Goal: Check status: Check status

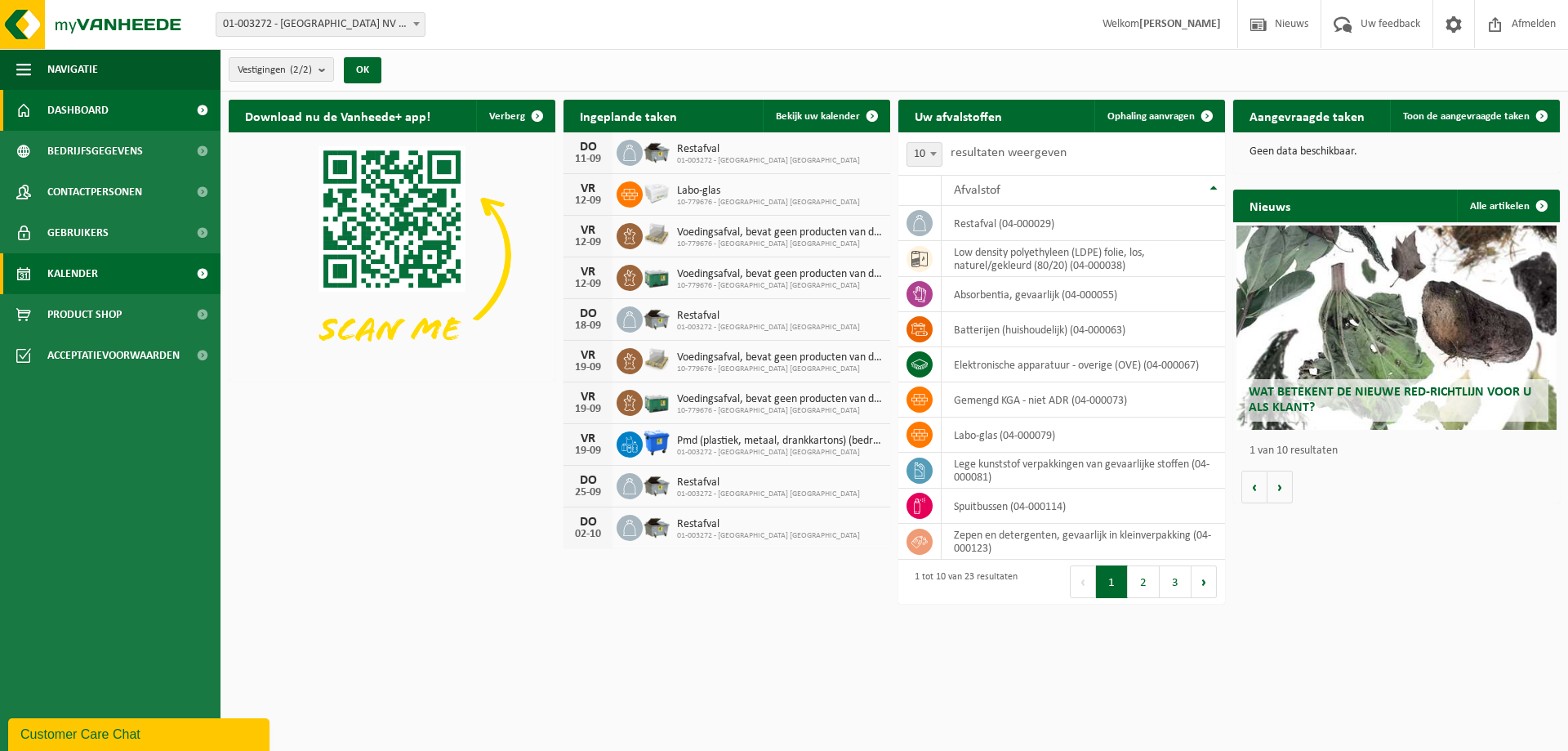
click at [100, 268] on link "Kalender" at bounding box center [110, 274] width 221 height 41
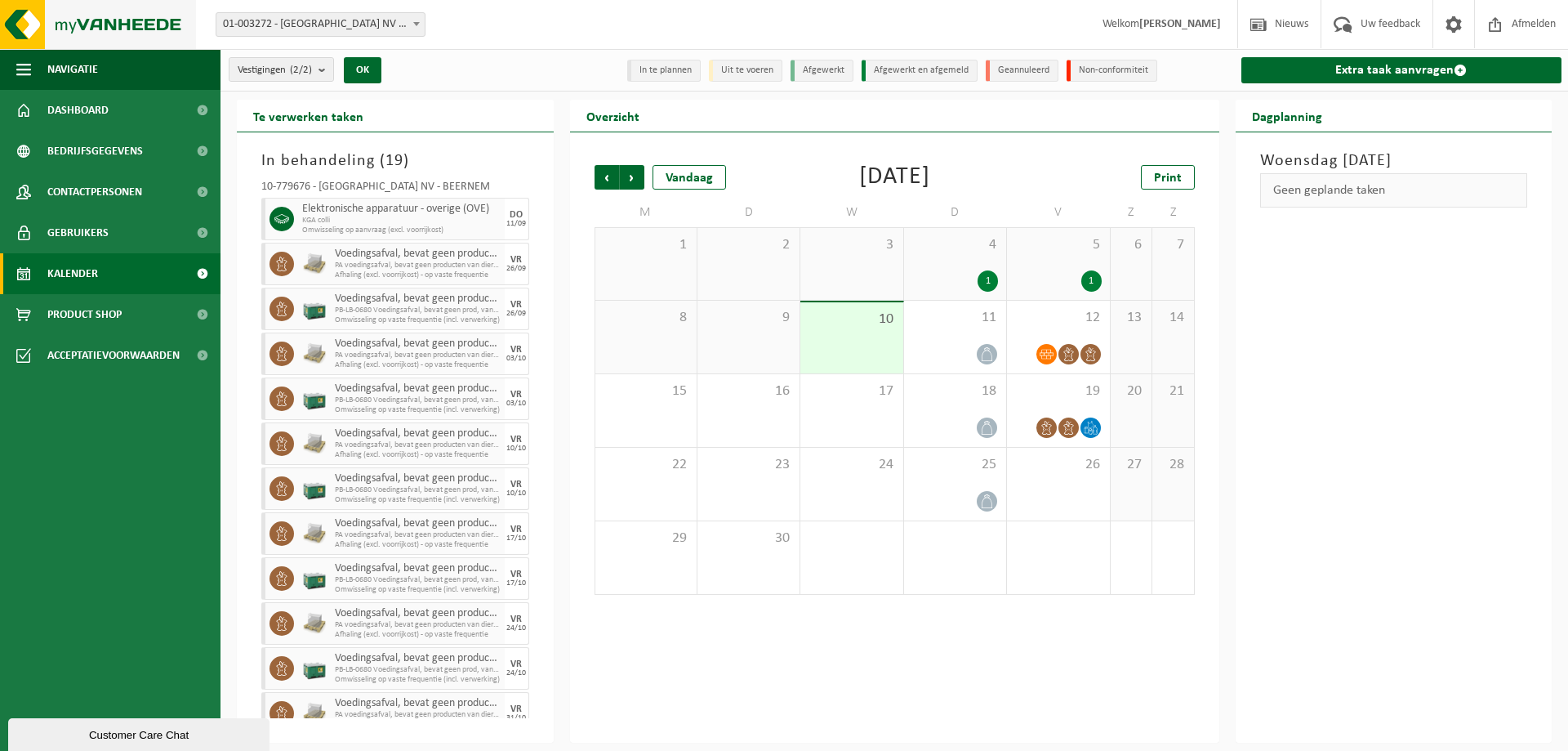
click at [117, 31] on img at bounding box center [98, 24] width 196 height 49
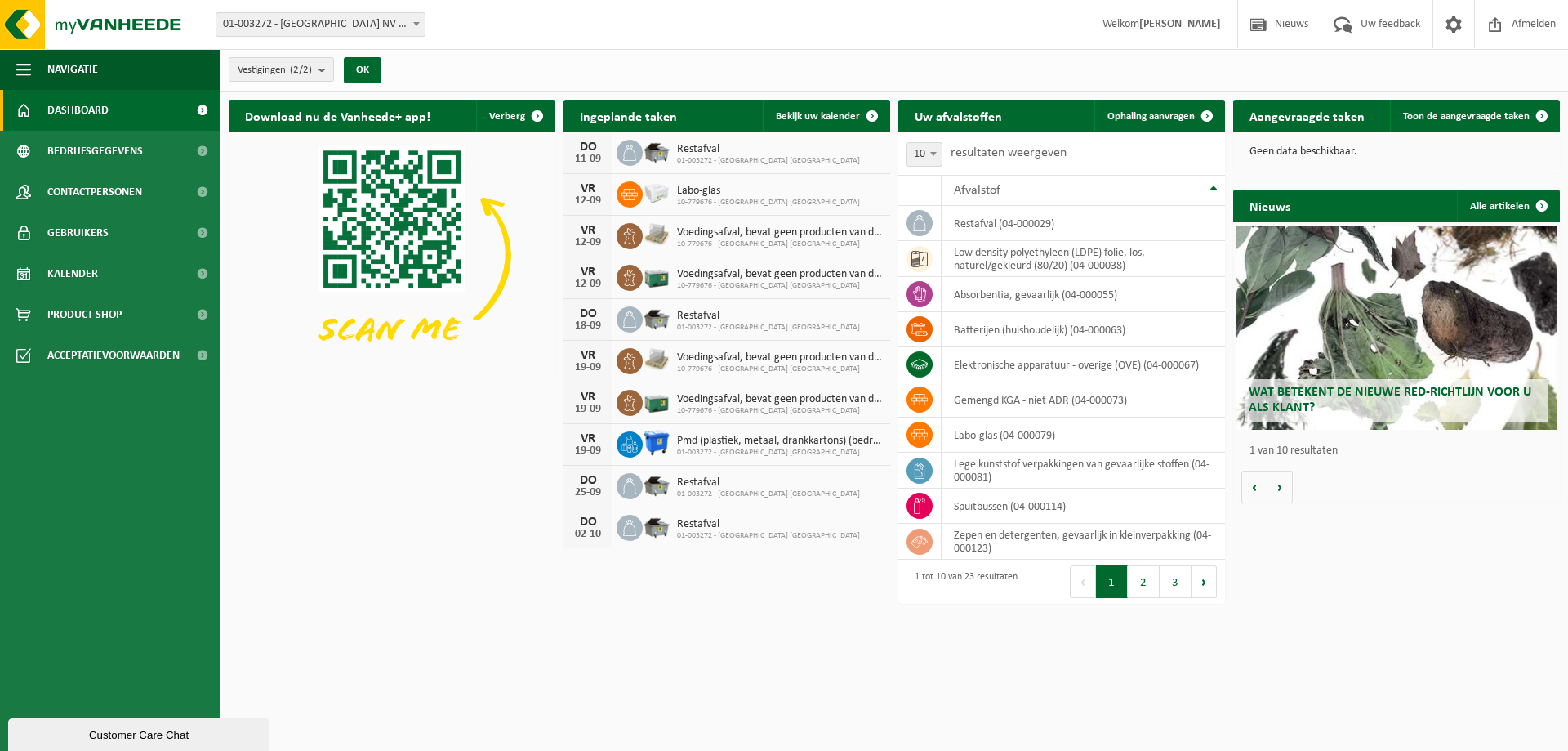
click at [515, 488] on div "Download nu de Vanheede+ app! Verberg Ingeplande taken Bekijk uw kalender DO 11…" at bounding box center [894, 325] width 1339 height 468
click at [83, 281] on span "Kalender" at bounding box center [73, 274] width 50 height 41
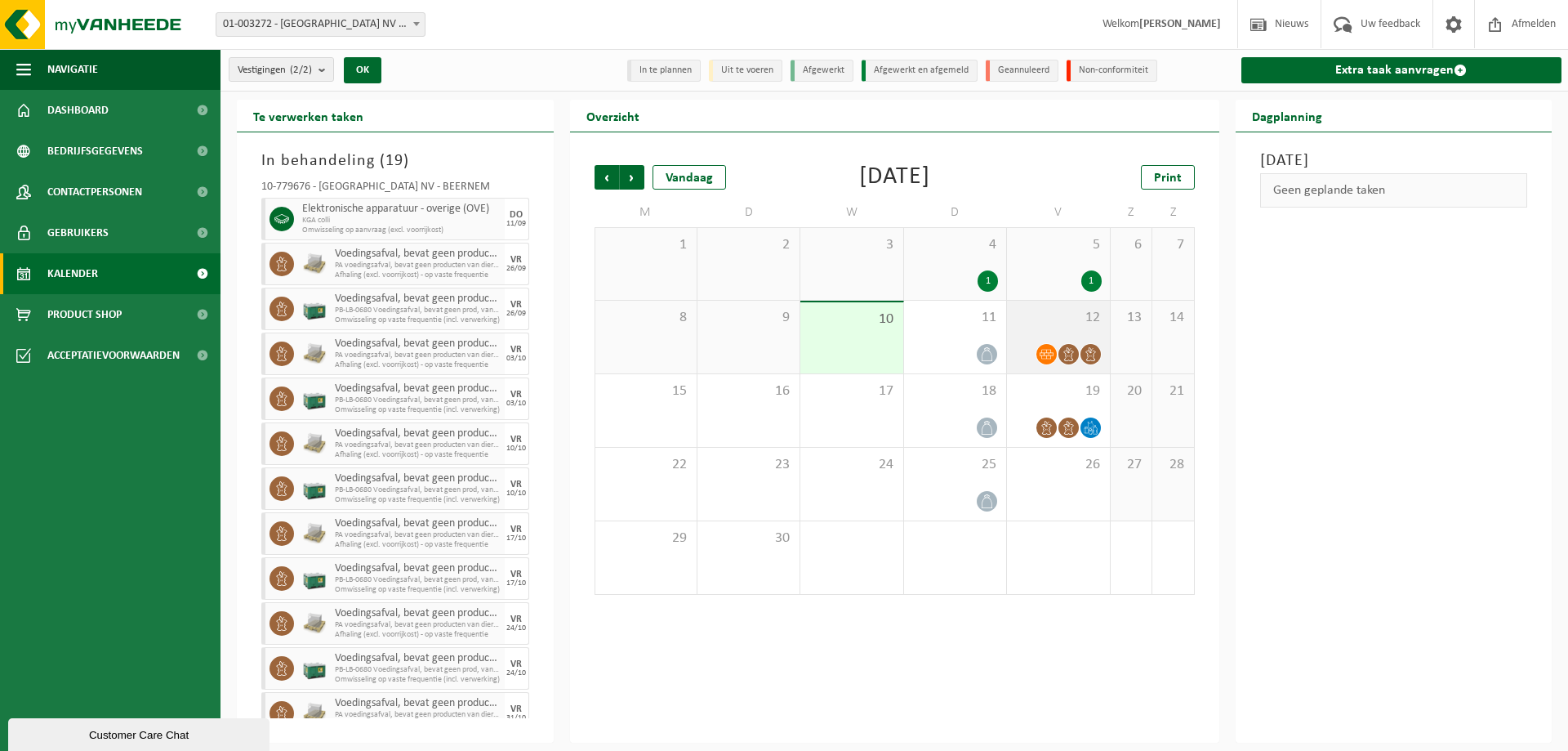
click at [1025, 320] on span "12" at bounding box center [1058, 317] width 86 height 18
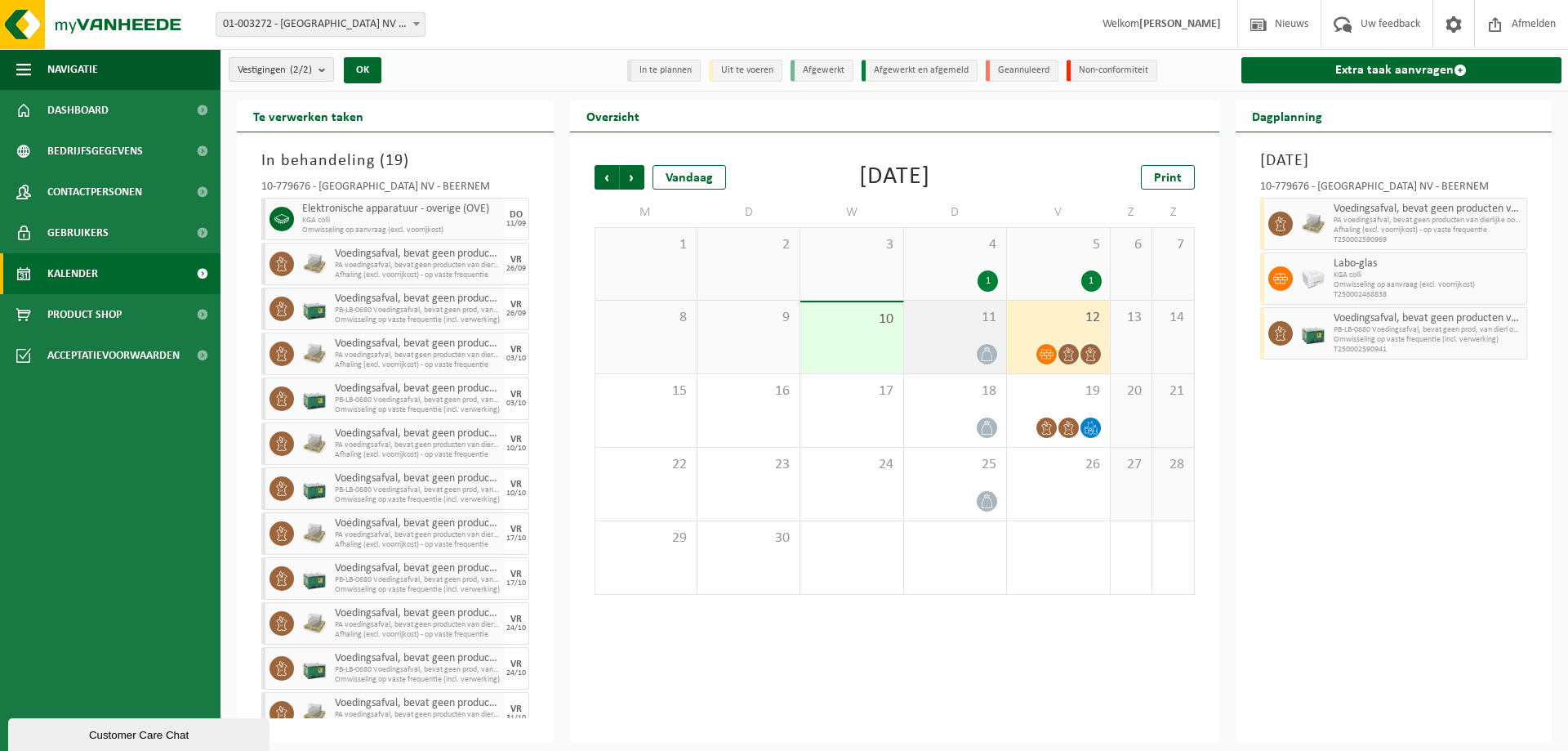
click at [965, 358] on div at bounding box center [956, 354] width 86 height 22
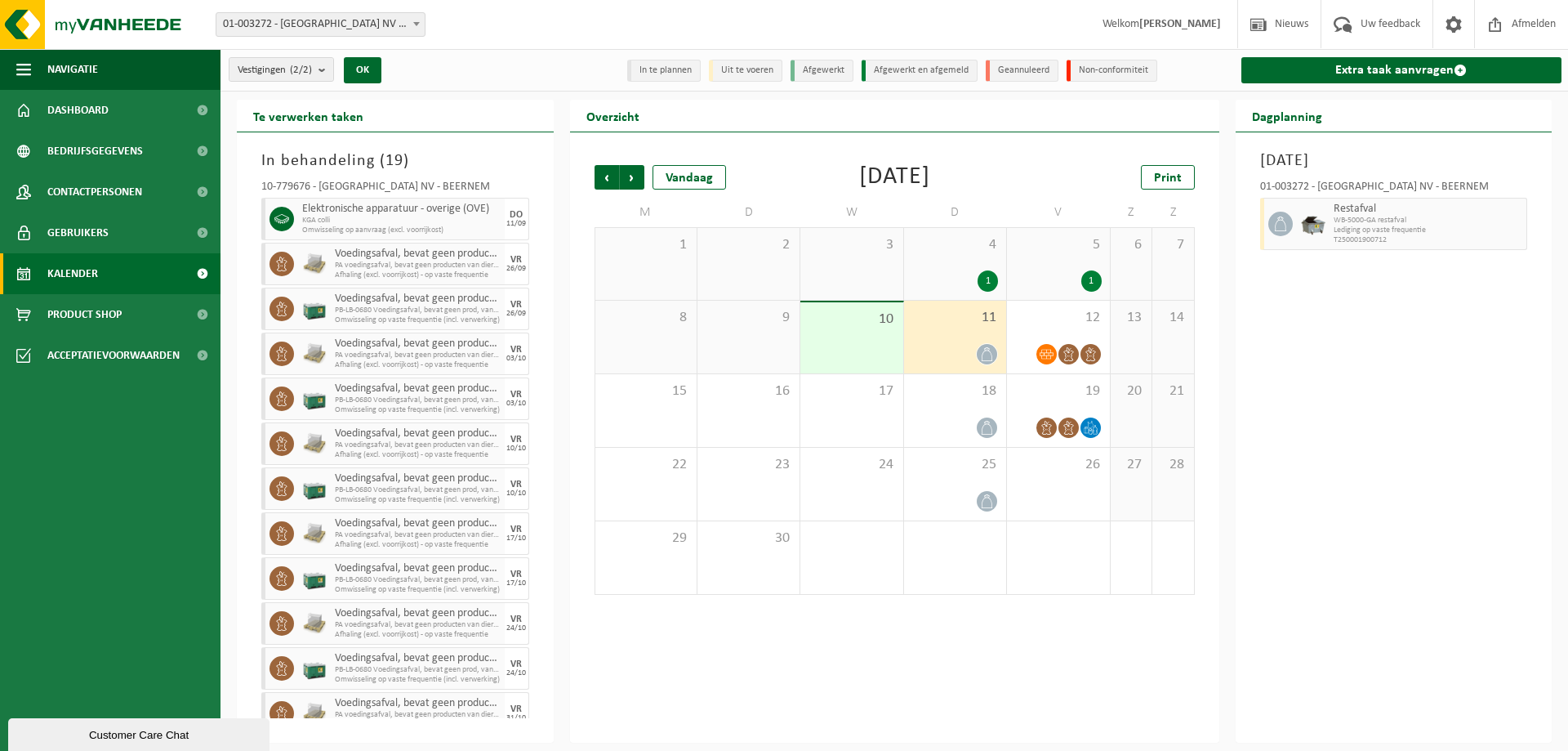
click at [520, 80] on div "Vestigingen (2/2) Alles selecteren Alles deselecteren Actieve selecteren BELGOS…" at bounding box center [389, 70] width 338 height 36
click at [526, 116] on div "Te verwerken taken" at bounding box center [395, 116] width 317 height 33
click at [104, 24] on img at bounding box center [98, 24] width 196 height 49
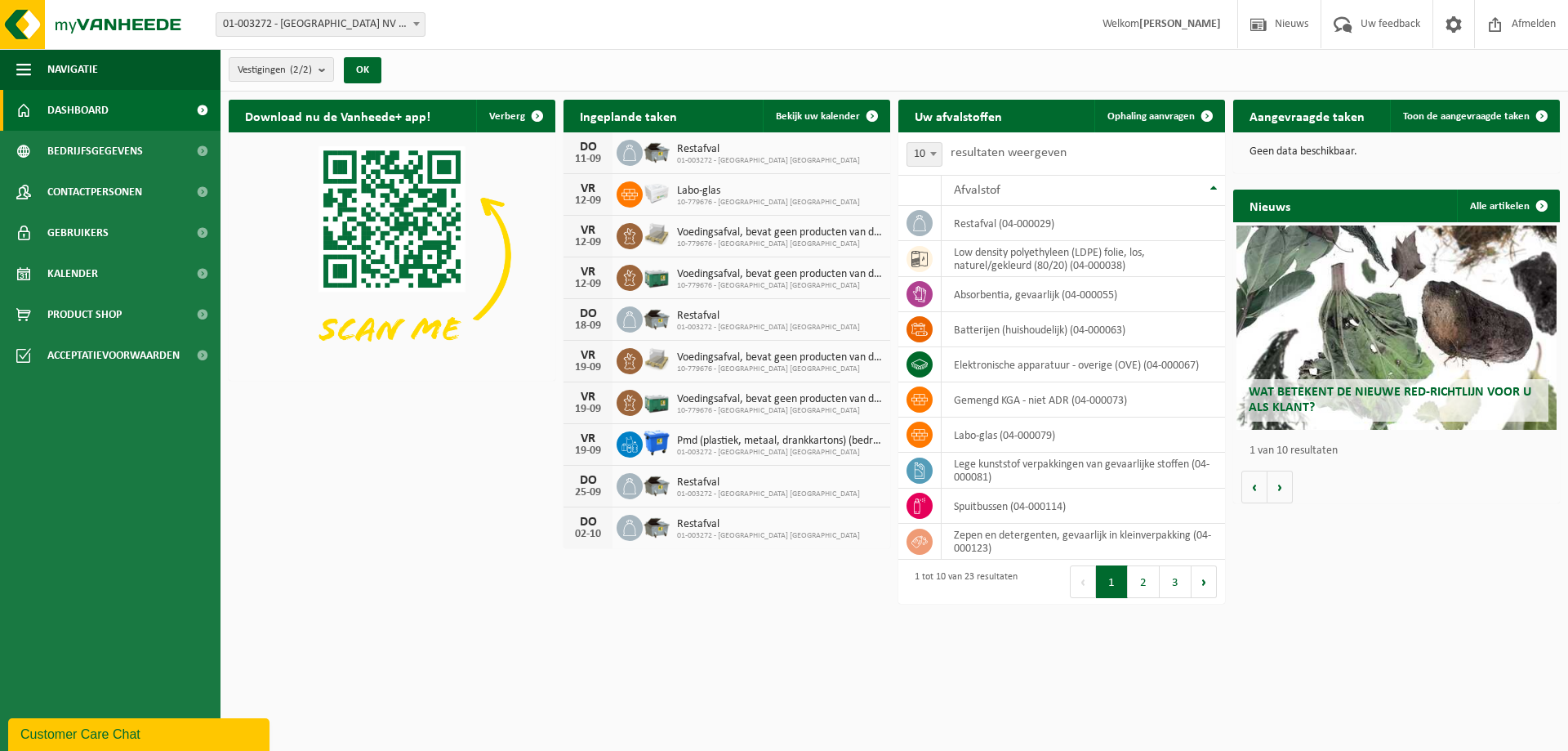
click at [435, 436] on div "Download nu de Vanheede+ app! Verberg Ingeplande taken Bekijk uw kalender DO 11…" at bounding box center [894, 325] width 1339 height 468
